Goal: Check status: Check status

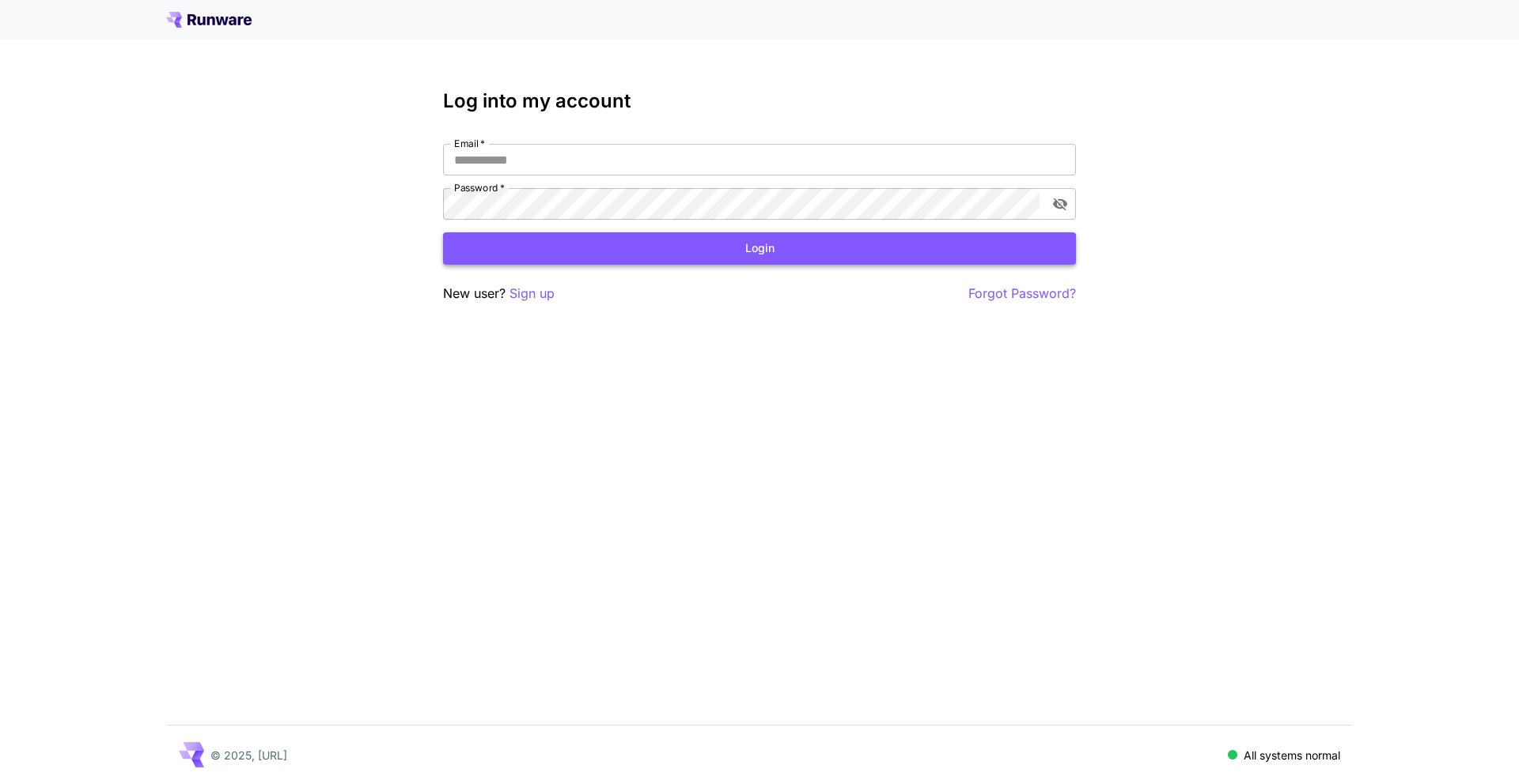
type input "**********"
click at [944, 239] on button "Login" at bounding box center [759, 249] width 633 height 32
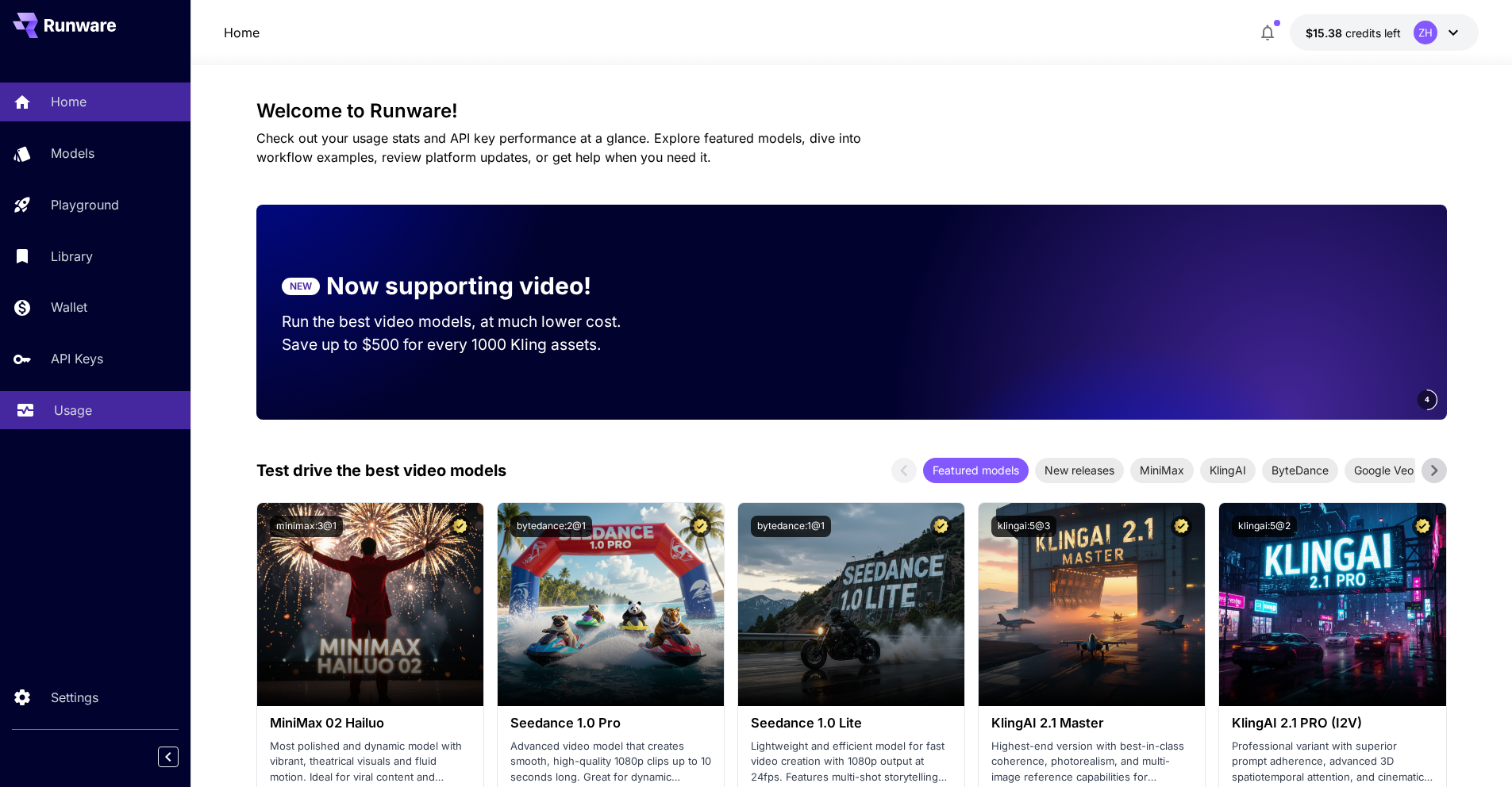
click at [45, 417] on link "Usage" at bounding box center [95, 410] width 190 height 39
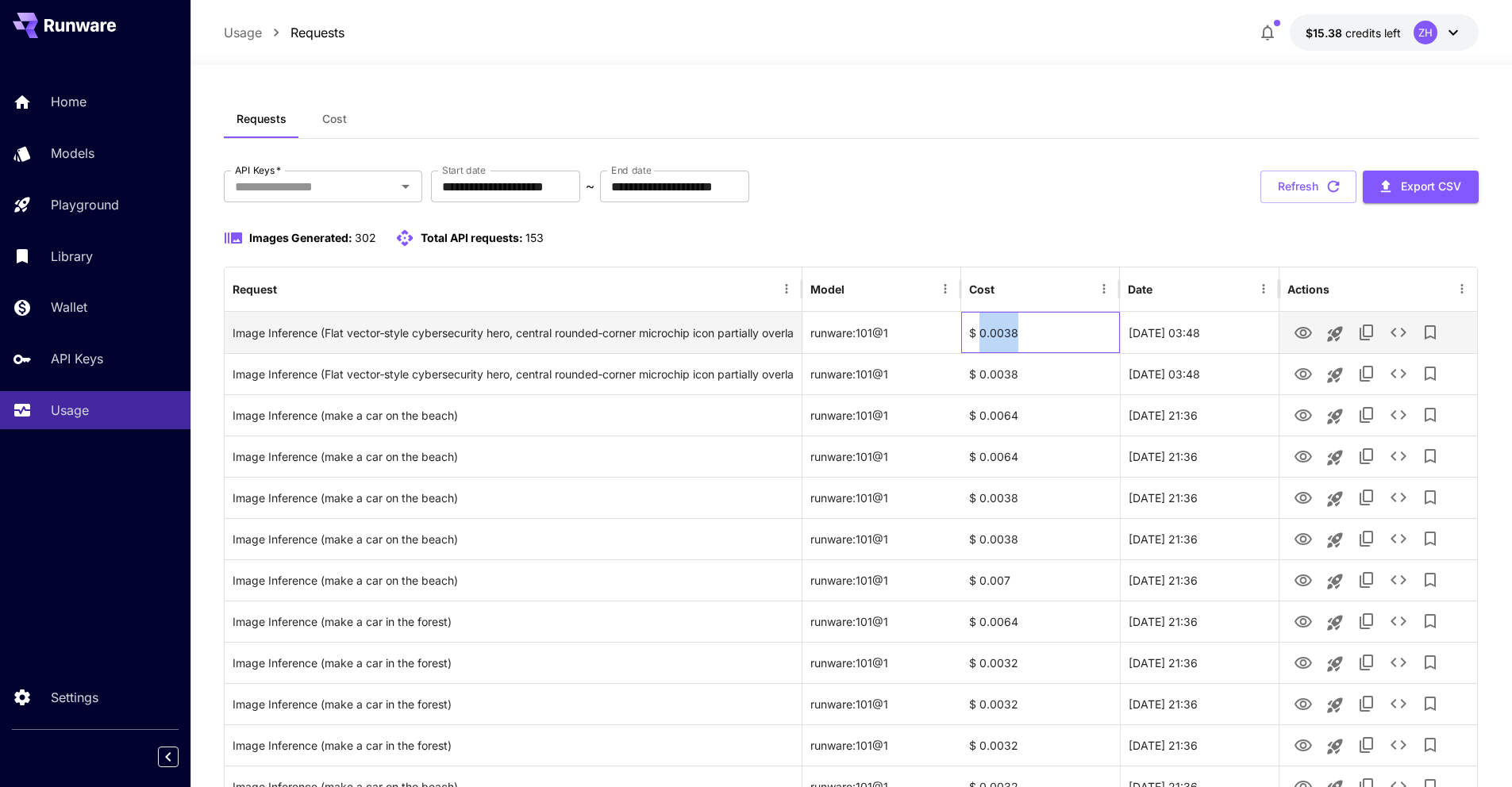
drag, startPoint x: 1022, startPoint y: 330, endPoint x: 979, endPoint y: 333, distance: 43.1
click at [979, 333] on div "$ 0.0038" at bounding box center [1041, 333] width 159 height 41
copy div "0.0038"
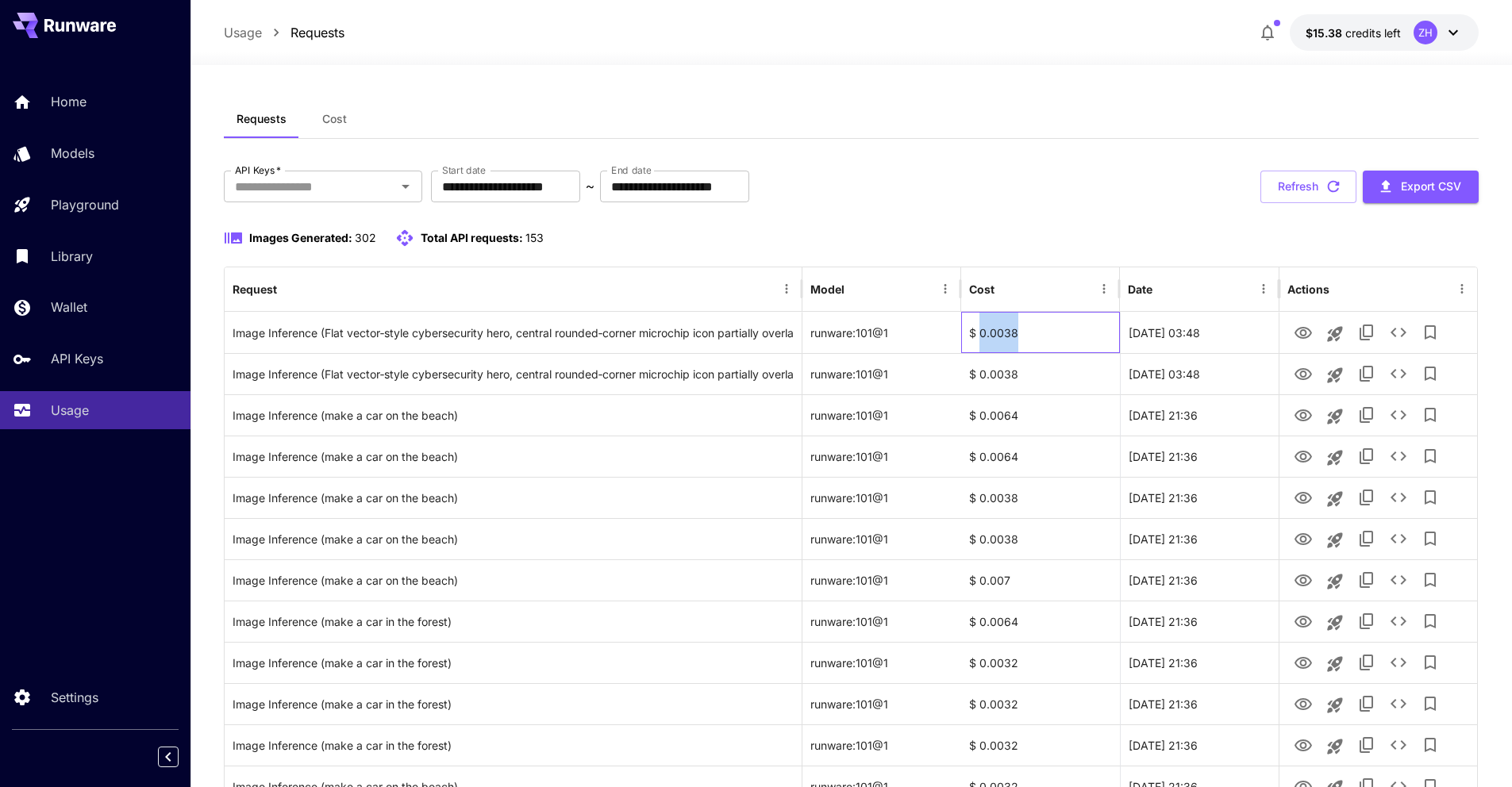
drag, startPoint x: 987, startPoint y: 330, endPoint x: 1075, endPoint y: 242, distance: 124.5
